Goal: Information Seeking & Learning: Learn about a topic

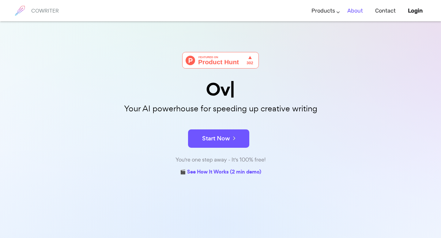
click at [359, 11] on link "About" at bounding box center [355, 11] width 16 height 18
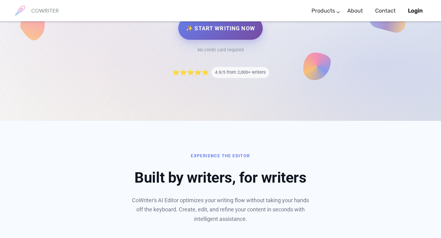
scroll to position [212, 0]
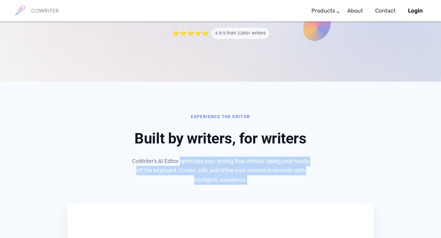
drag, startPoint x: 248, startPoint y: 178, endPoint x: 179, endPoint y: 162, distance: 70.2
click at [179, 162] on p "CoWriter's AI Editor optimizes your writing flow without taking your hands off …" at bounding box center [221, 171] width 184 height 28
copy p "optimizes your writing flow without taking your hands off the keyboard. Create,…"
